Goal: Task Accomplishment & Management: Complete application form

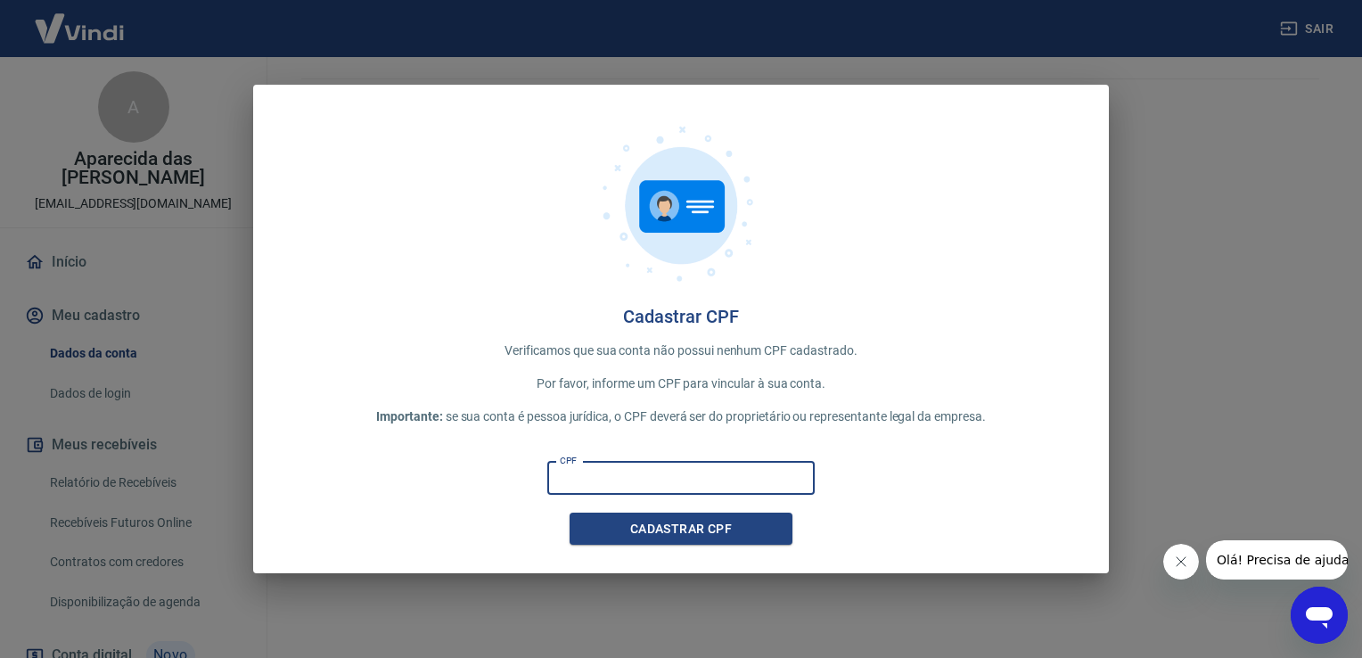
click at [625, 485] on input "CPF" at bounding box center [680, 478] width 267 height 33
type input "058.056.756-76"
click at [659, 524] on button "Cadastrar CPF" at bounding box center [681, 529] width 223 height 33
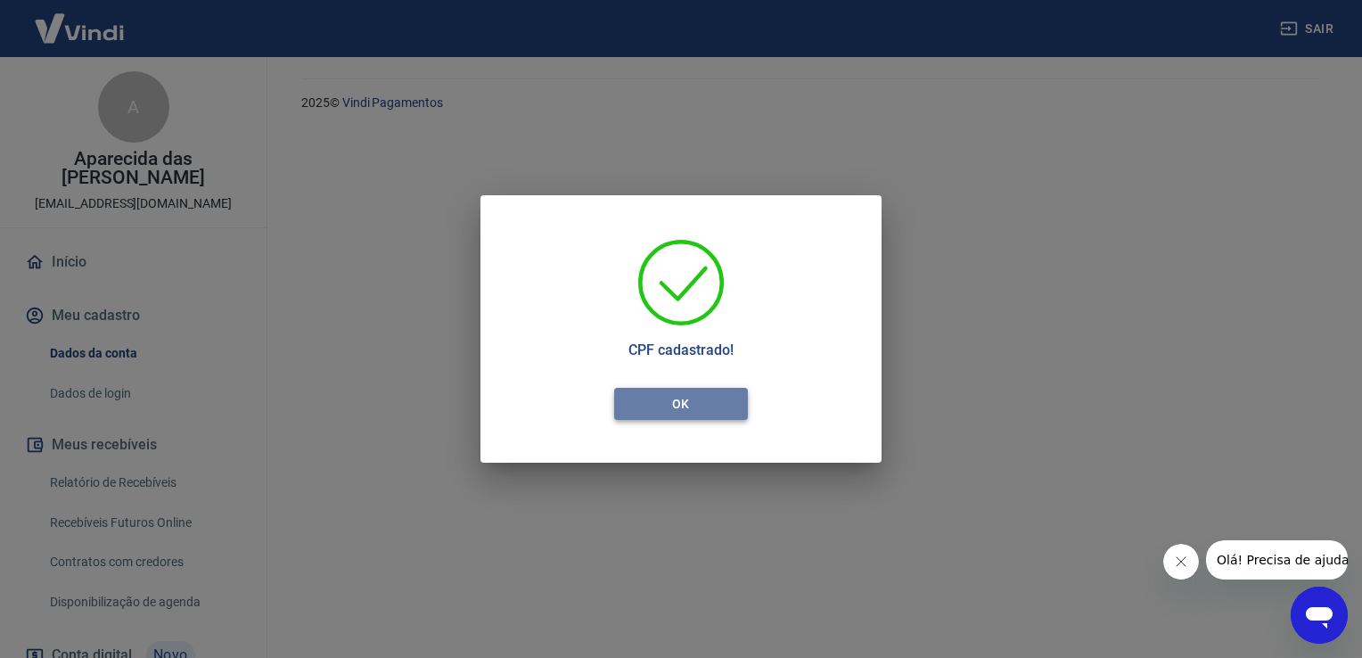
click at [694, 397] on button "OK" at bounding box center [681, 404] width 134 height 33
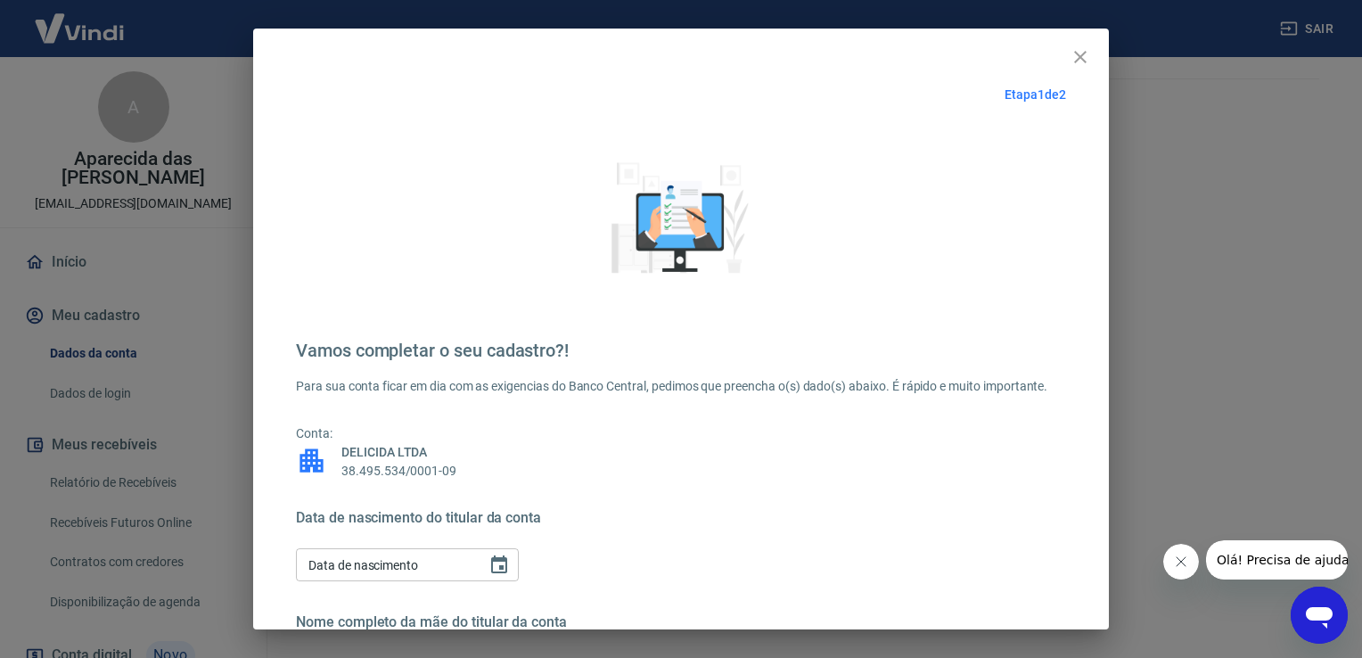
scroll to position [150, 0]
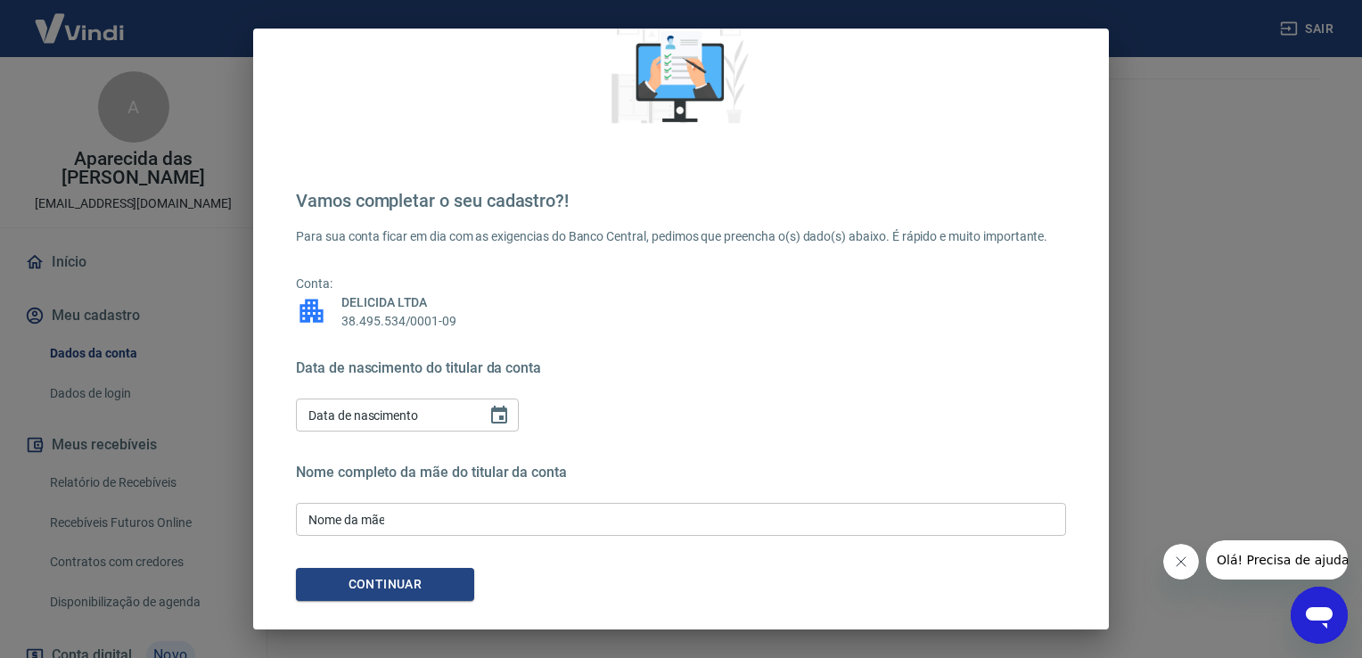
click at [369, 398] on div "Data de nascimento Data de nascimento" at bounding box center [407, 413] width 223 height 44
click at [328, 418] on input "DD/MM/YYYY" at bounding box center [385, 414] width 178 height 33
type input "19/12/1981"
click at [438, 519] on input "Nome da mãe" at bounding box center [681, 519] width 770 height 33
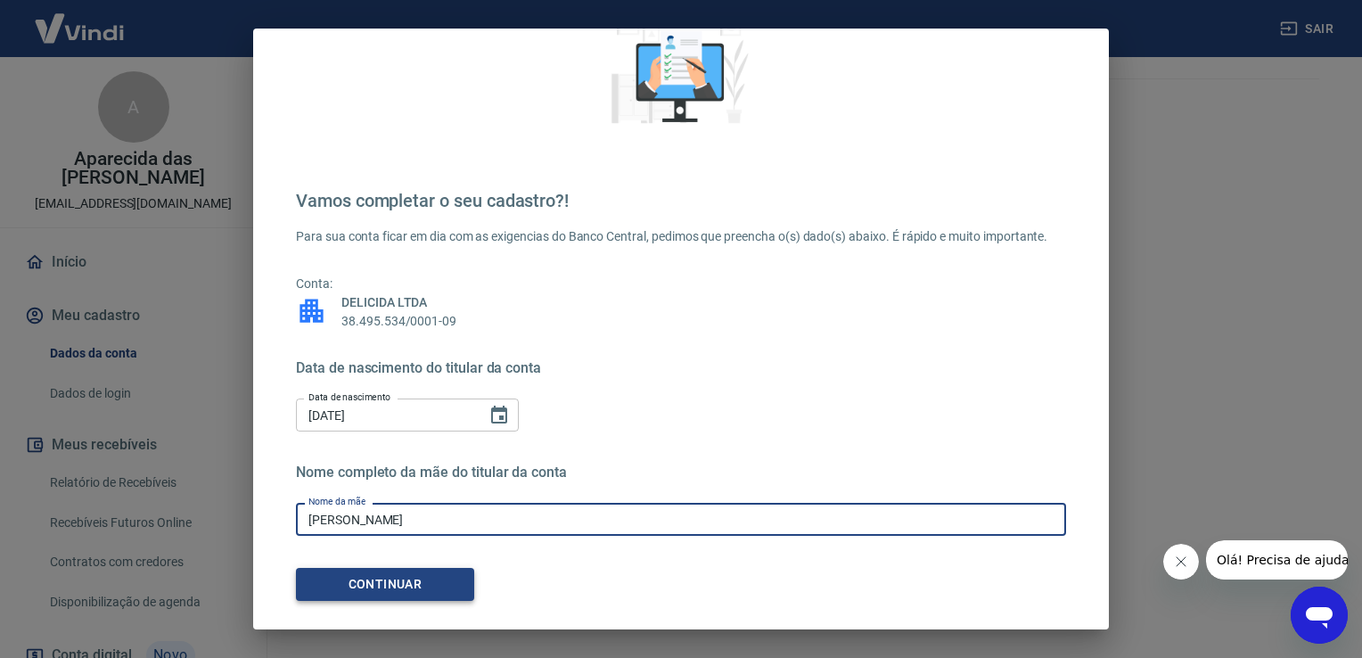
type input "Gloria Maria Pereira da Silva"
click at [385, 585] on button "Continuar" at bounding box center [385, 584] width 178 height 33
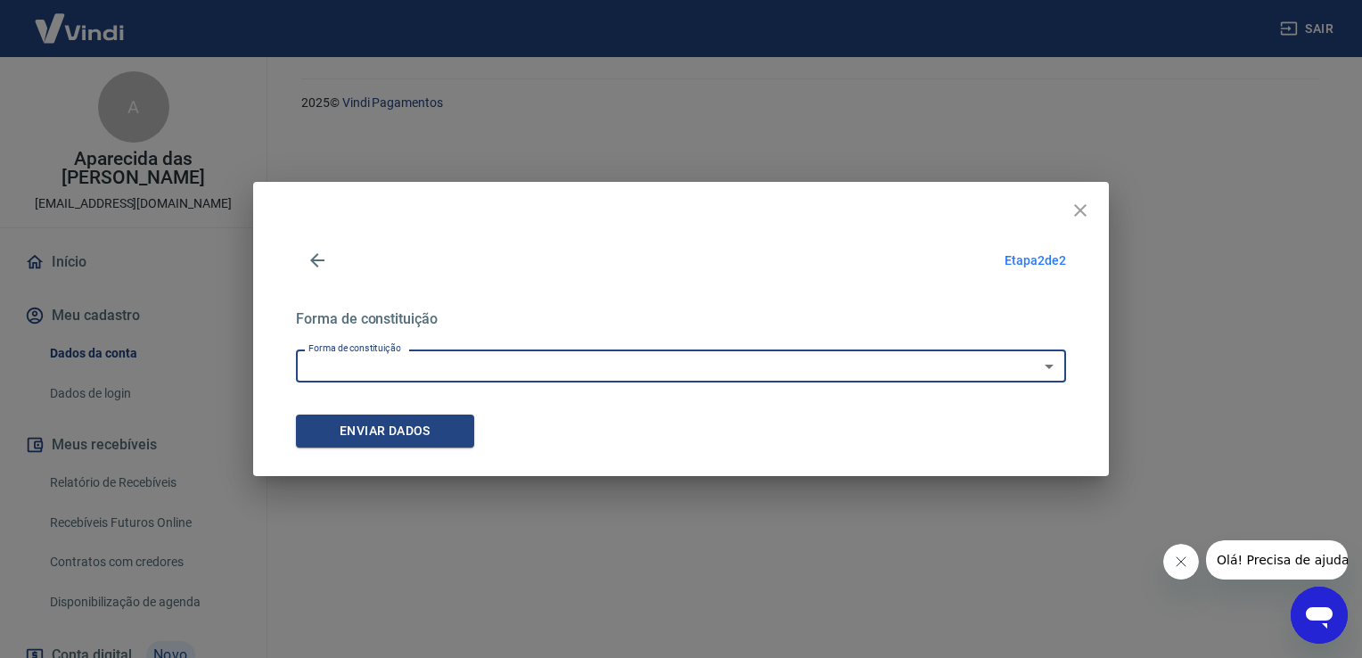
click at [460, 371] on select "Empresário Individual Micro empreendedor Empresa Individual de Responsabilidade…" at bounding box center [681, 365] width 770 height 33
select select "5"
click at [296, 349] on select "Empresário Individual Micro empreendedor Empresa Individual de Responsabilidade…" at bounding box center [681, 365] width 770 height 33
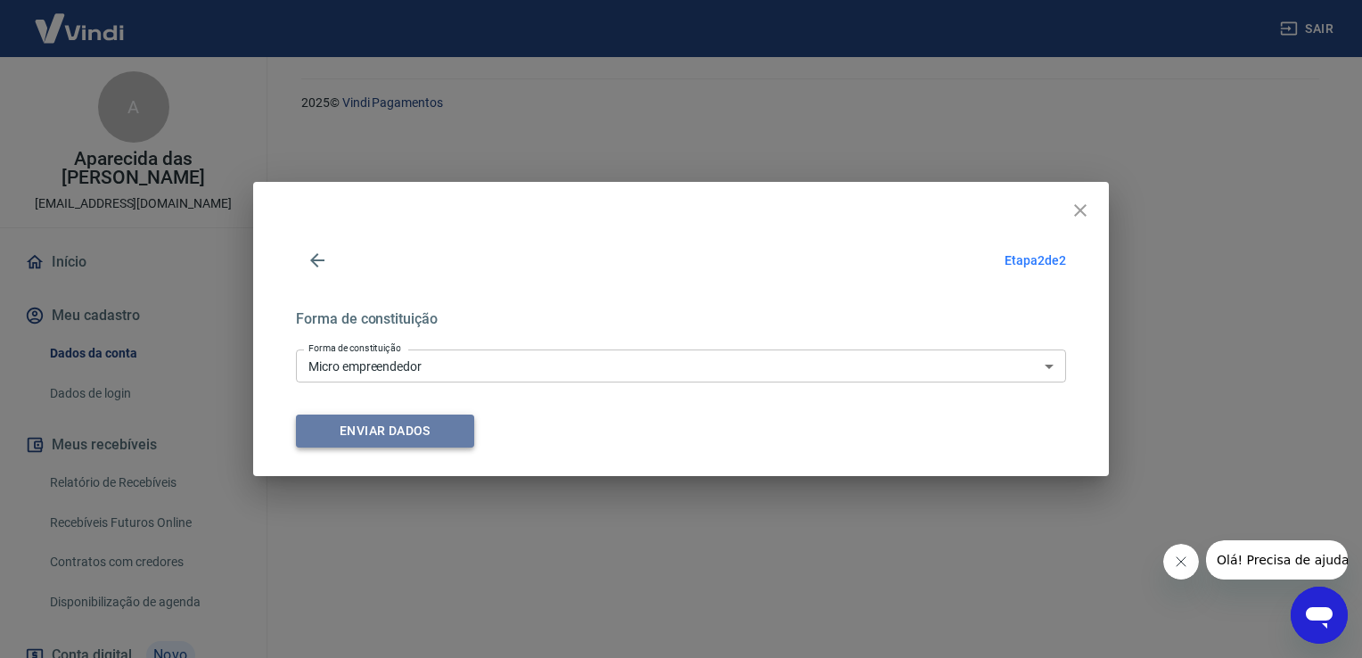
click at [436, 443] on button "Enviar dados" at bounding box center [385, 431] width 178 height 33
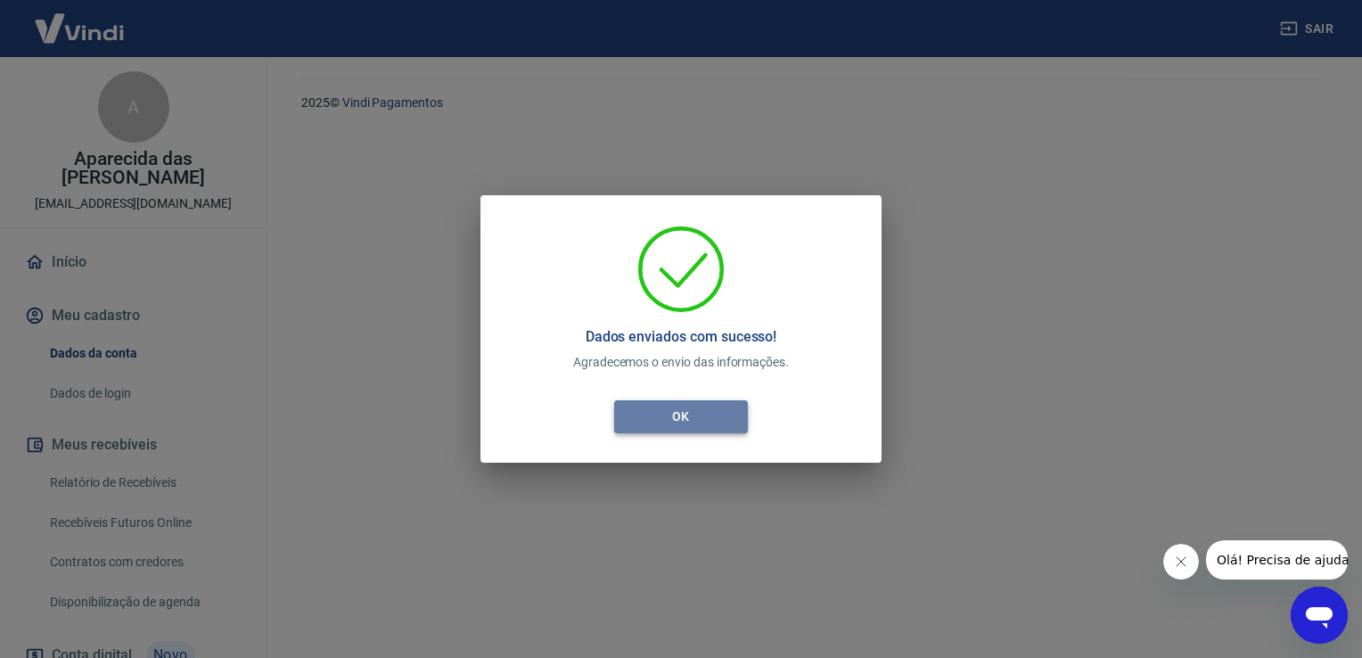
drag, startPoint x: 699, startPoint y: 415, endPoint x: 656, endPoint y: 419, distance: 42.9
click at [656, 419] on button "OK" at bounding box center [681, 416] width 134 height 33
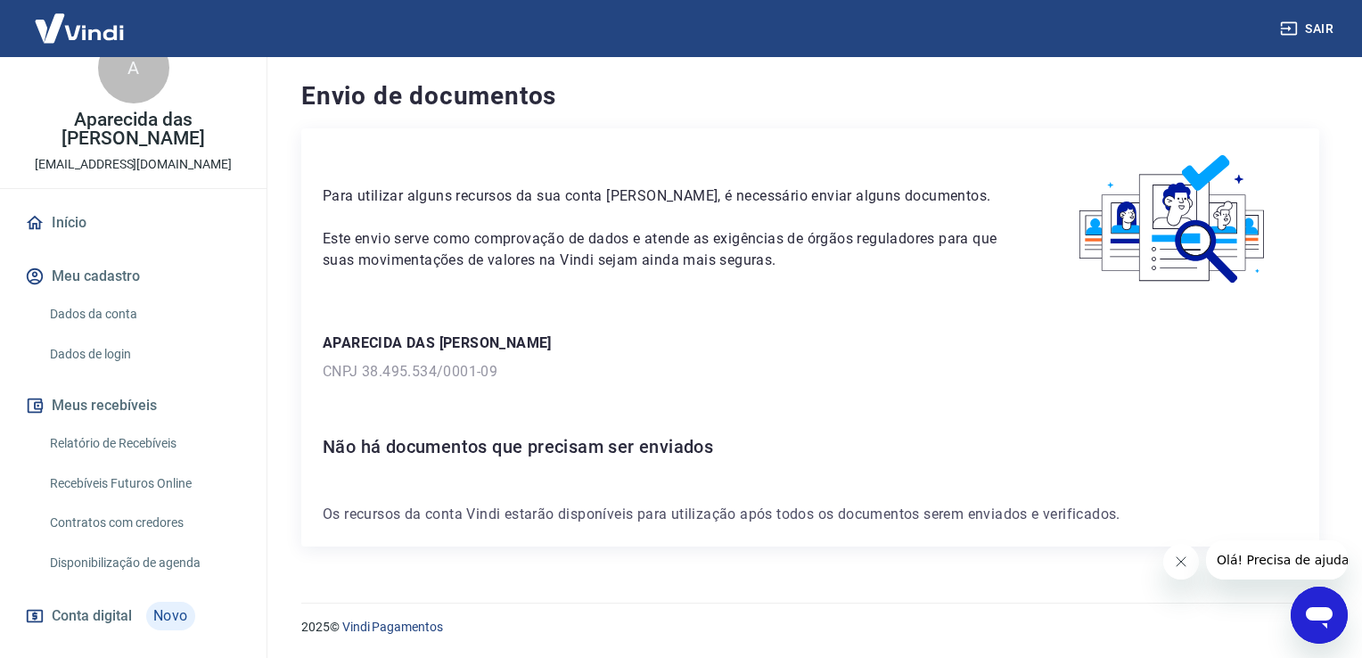
scroll to position [125, 0]
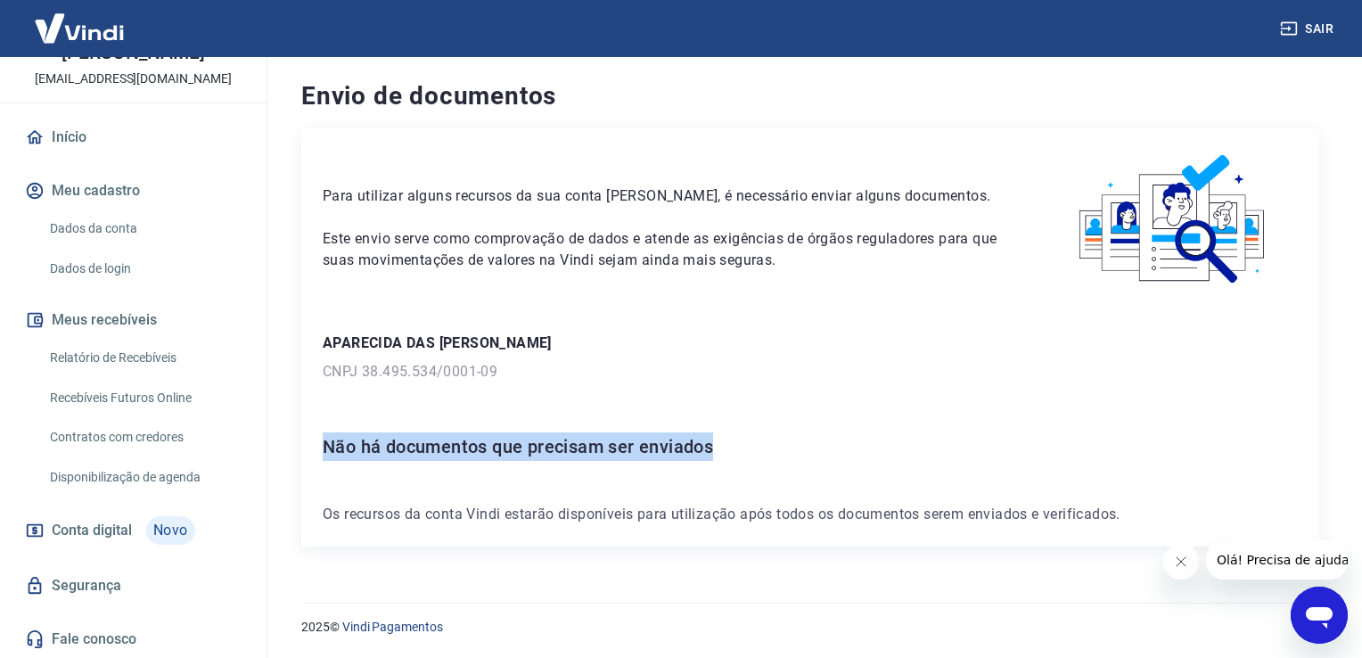
drag, startPoint x: 747, startPoint y: 448, endPoint x: 456, endPoint y: 436, distance: 290.8
click at [314, 449] on div "Para utilizar alguns recursos da sua conta Vindi, é necessário enviar alguns do…" at bounding box center [810, 337] width 1018 height 418
drag, startPoint x: 456, startPoint y: 436, endPoint x: 763, endPoint y: 414, distance: 307.5
click at [756, 420] on div "Para utilizar alguns recursos da sua conta Vindi, é necessário enviar alguns do…" at bounding box center [810, 337] width 1018 height 418
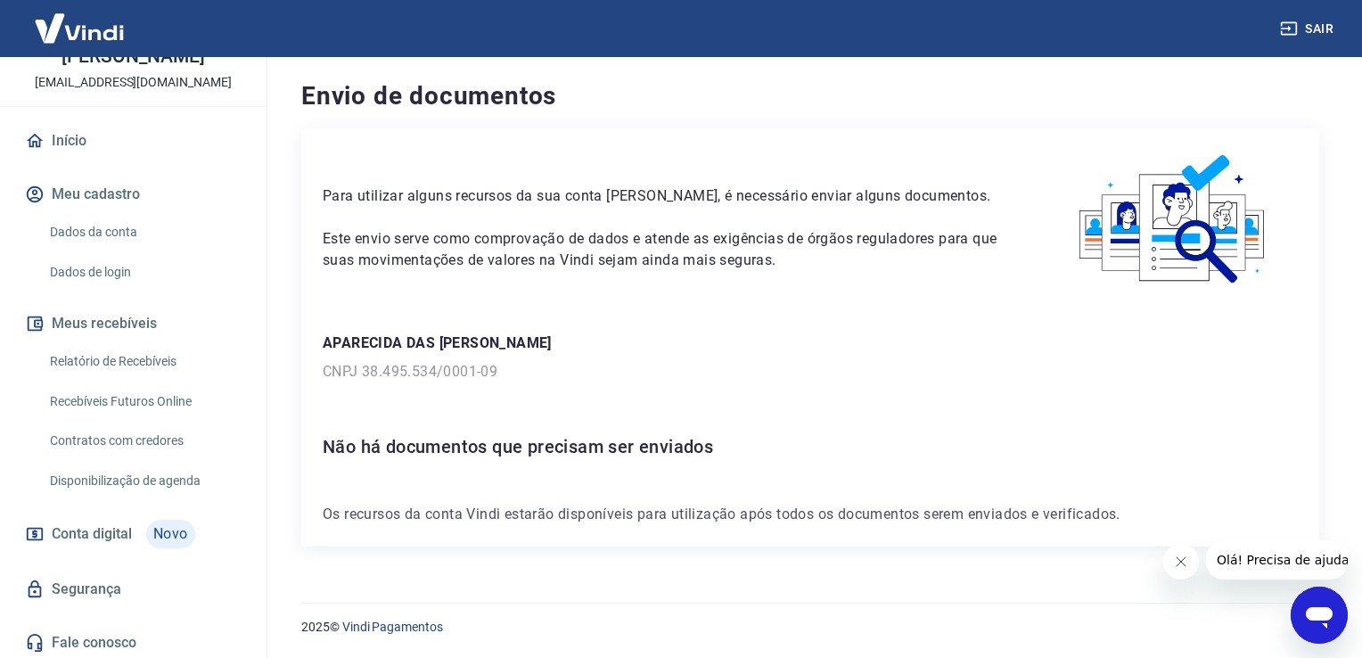
scroll to position [125, 0]
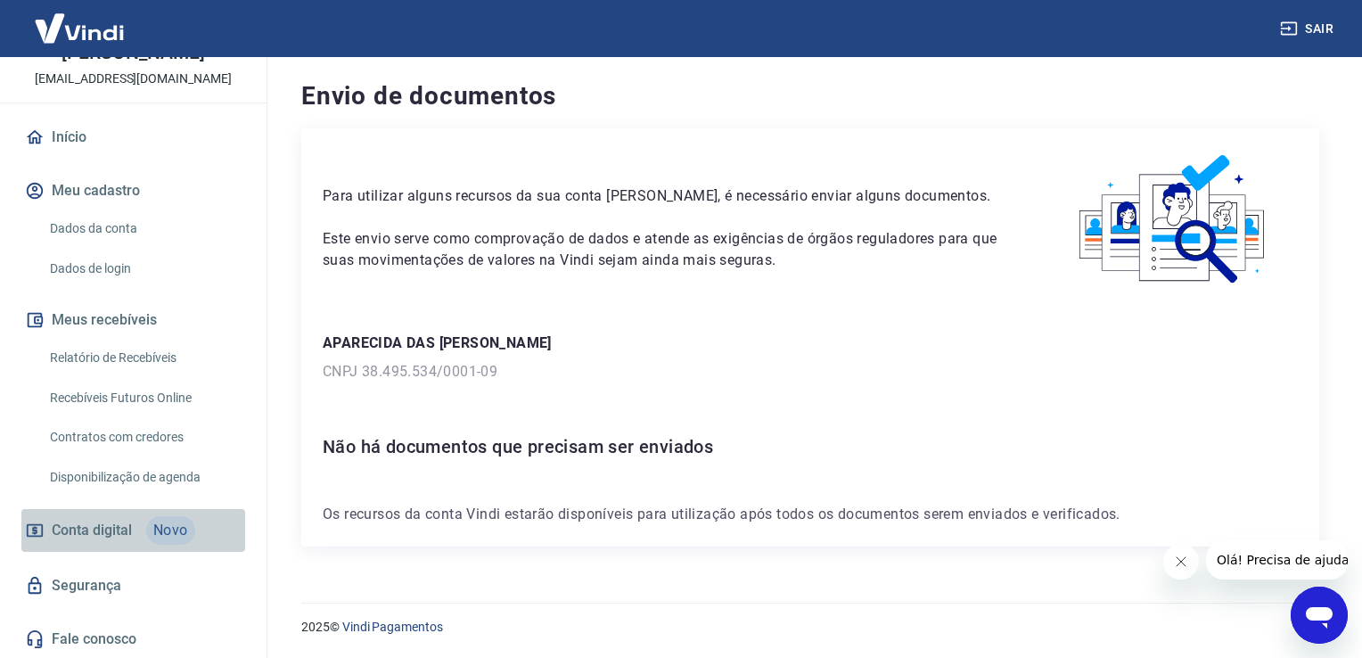
click at [133, 521] on link "Conta digital Novo" at bounding box center [133, 530] width 224 height 43
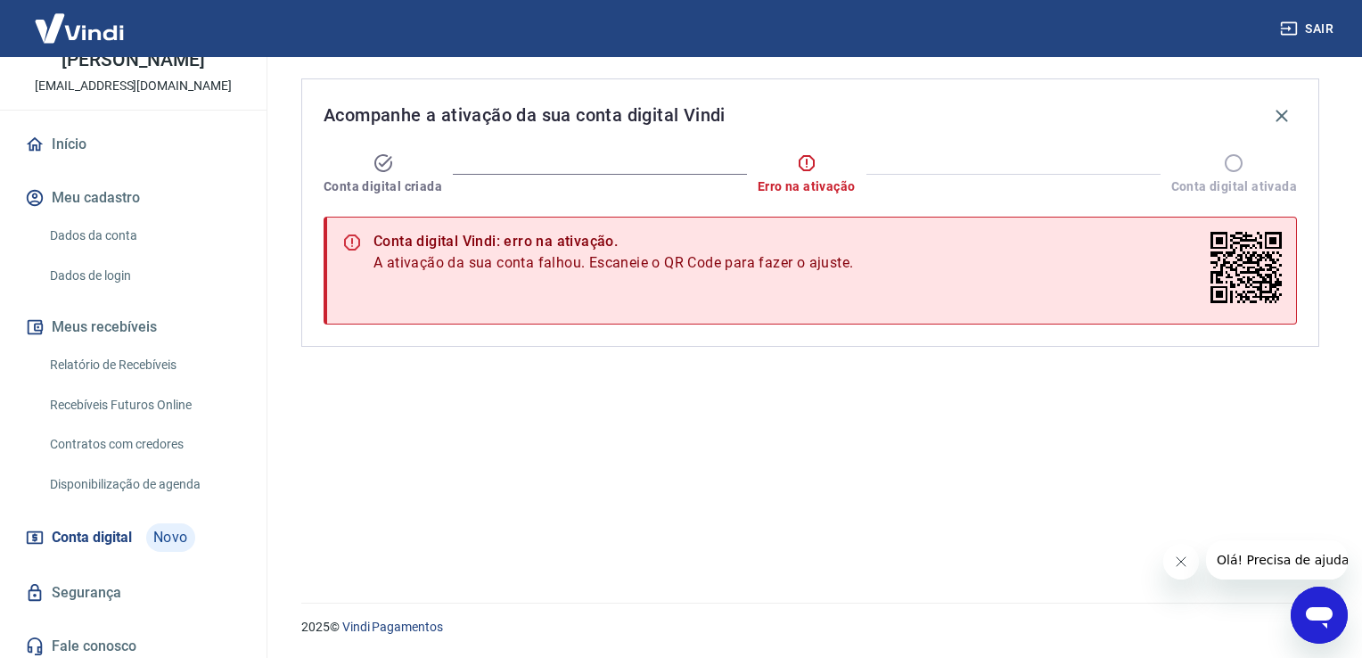
scroll to position [125, 0]
